Goal: Check status: Check status

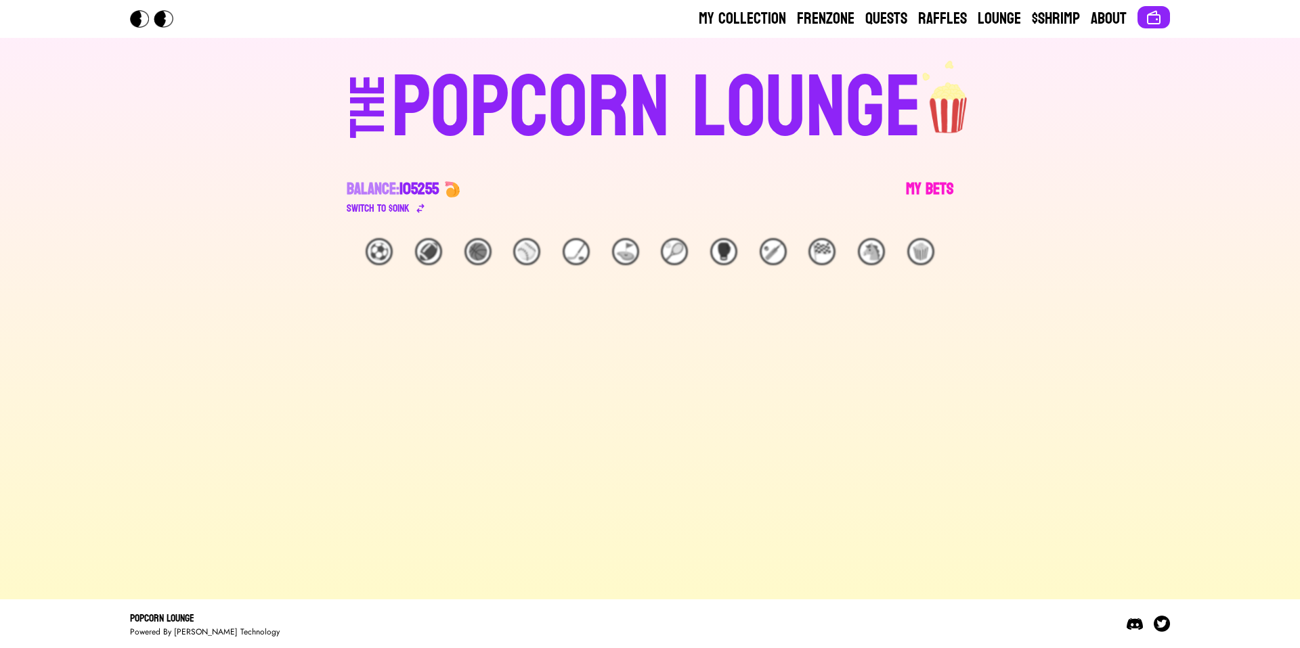
click at [932, 179] on link "My Bets" at bounding box center [929, 198] width 47 height 38
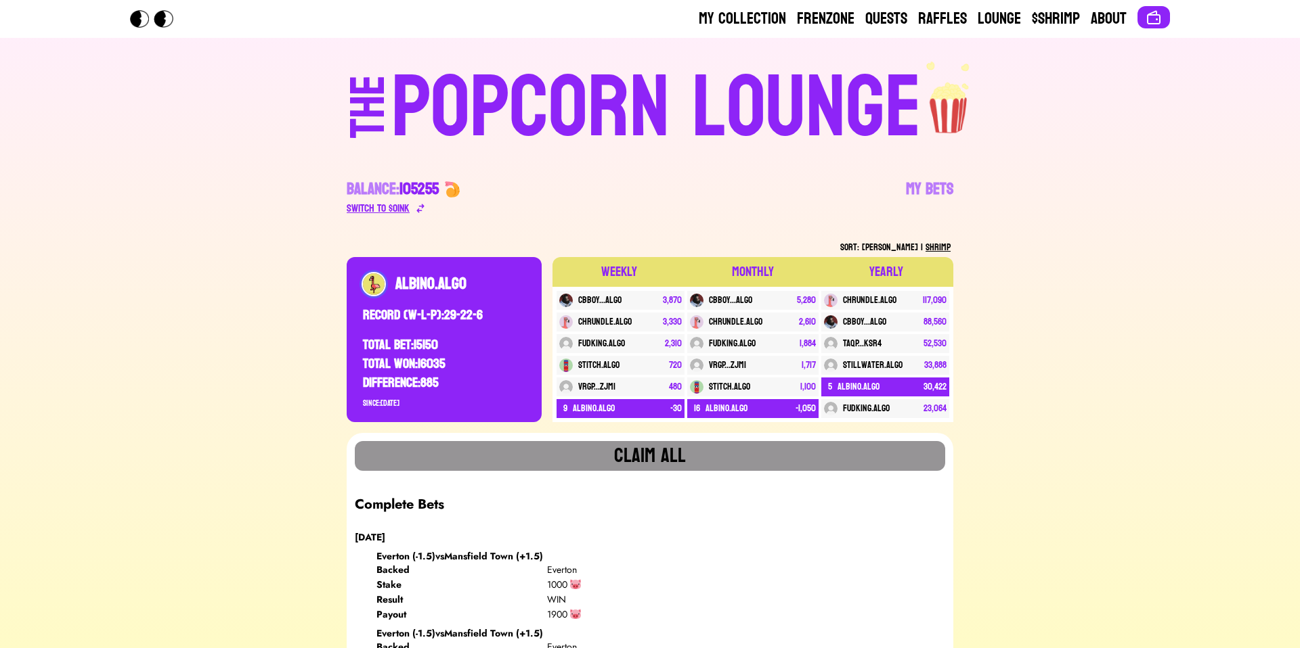
click at [403, 208] on div "Switch to $ OINK" at bounding box center [378, 208] width 63 height 16
